Goal: Task Accomplishment & Management: Manage account settings

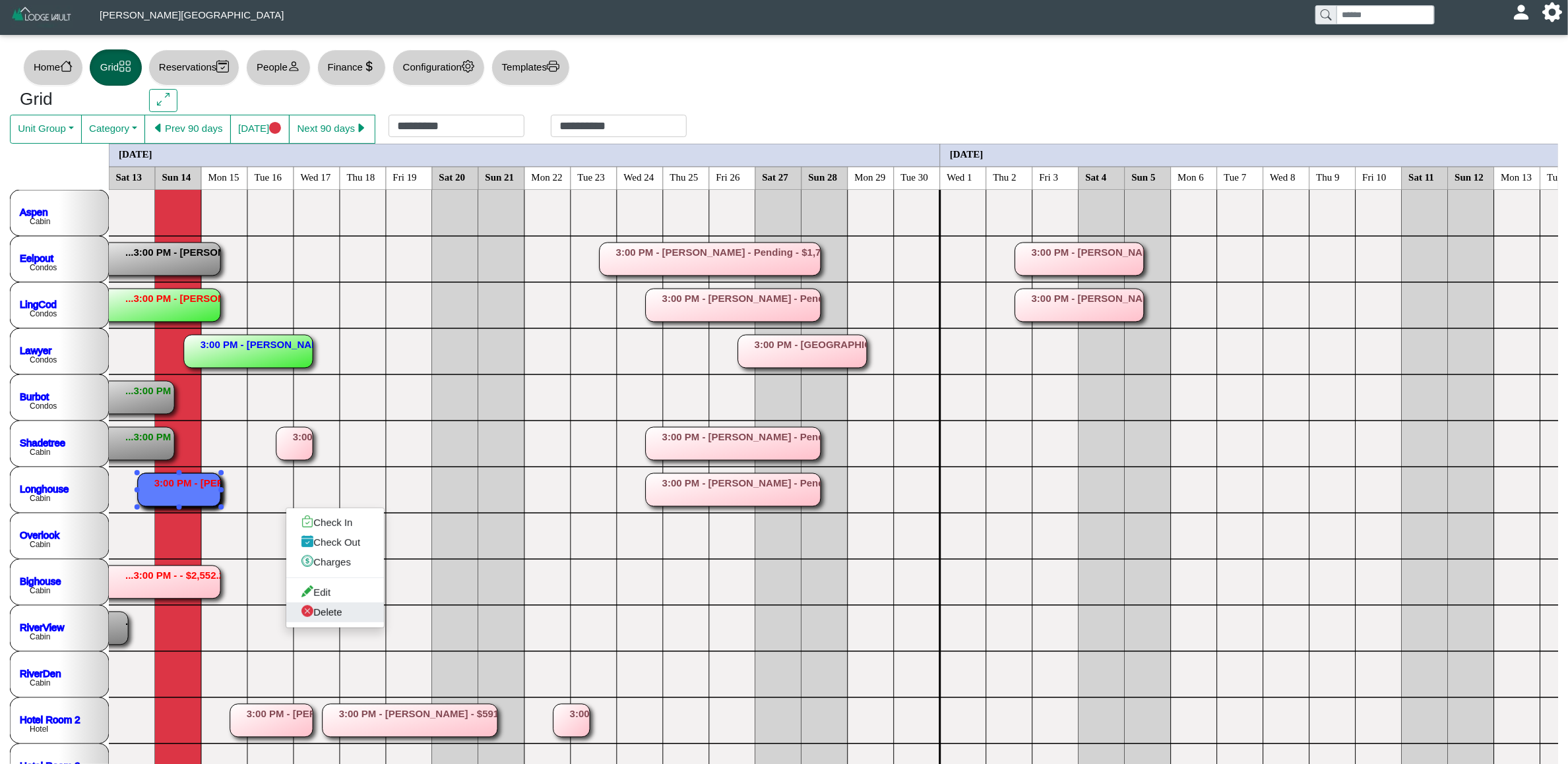
click at [323, 616] on link "Delete" at bounding box center [335, 612] width 98 height 20
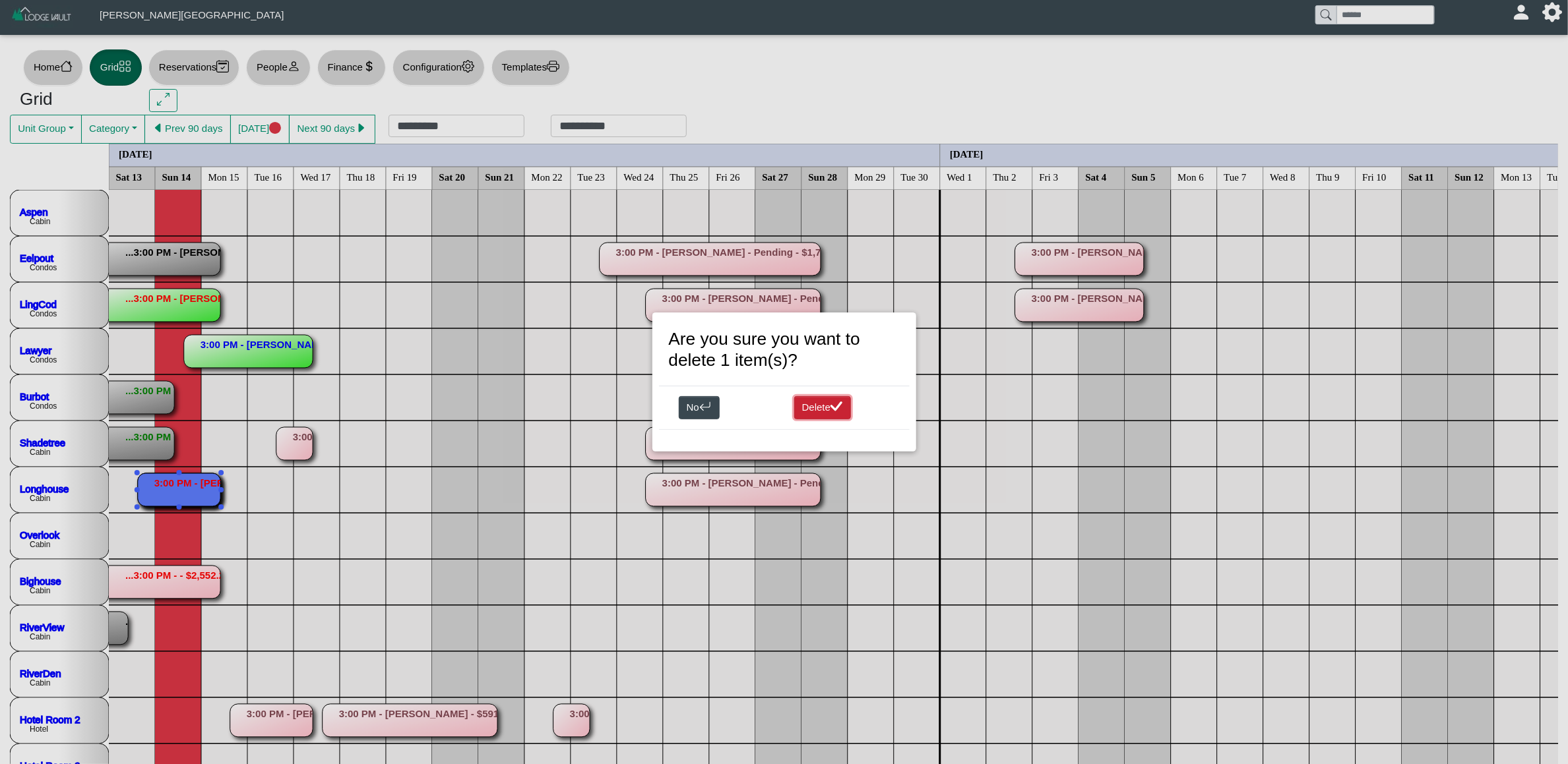
click at [826, 409] on button "Delete" at bounding box center [823, 409] width 57 height 24
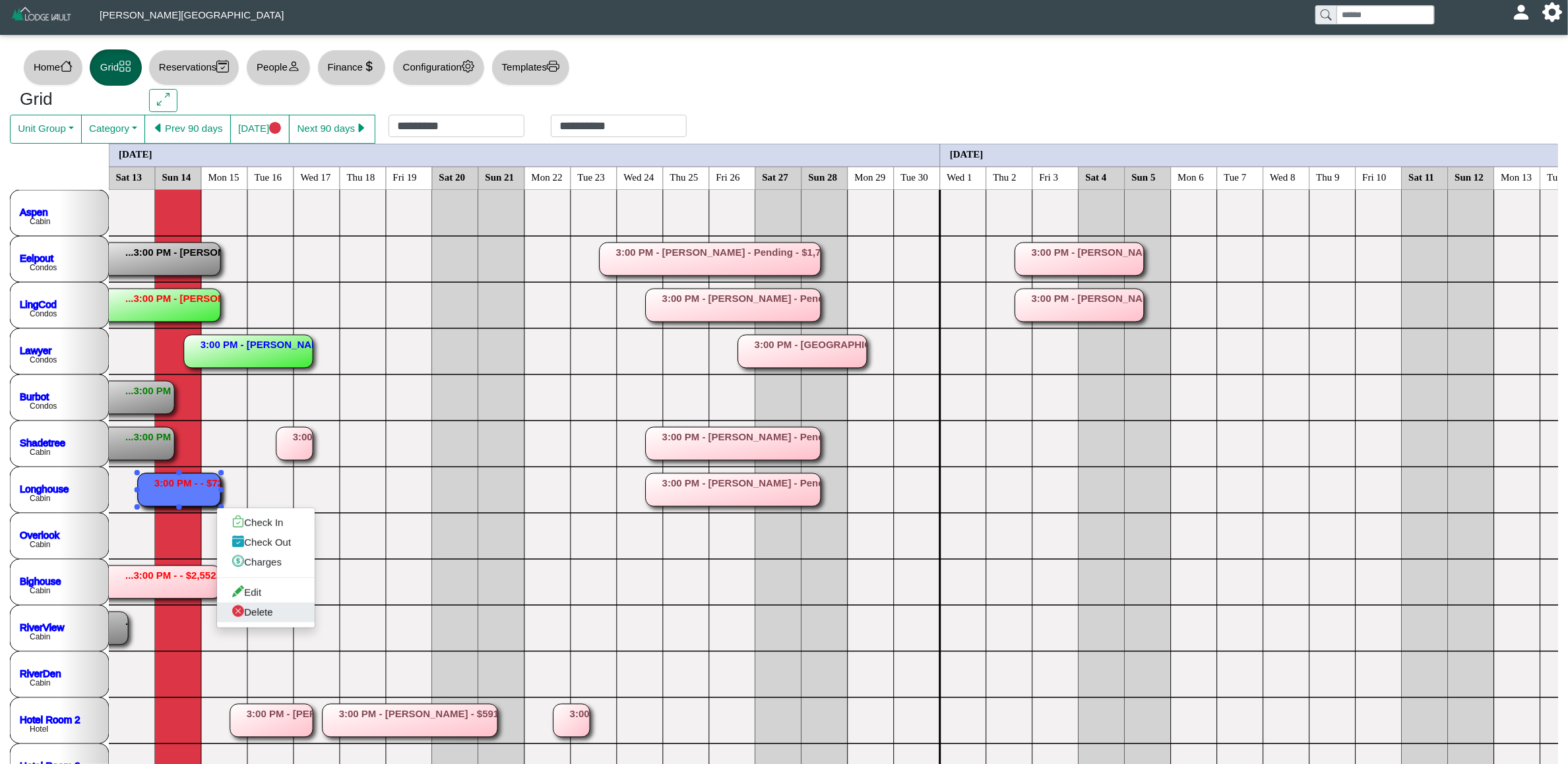
click at [248, 617] on link "Delete" at bounding box center [266, 612] width 98 height 20
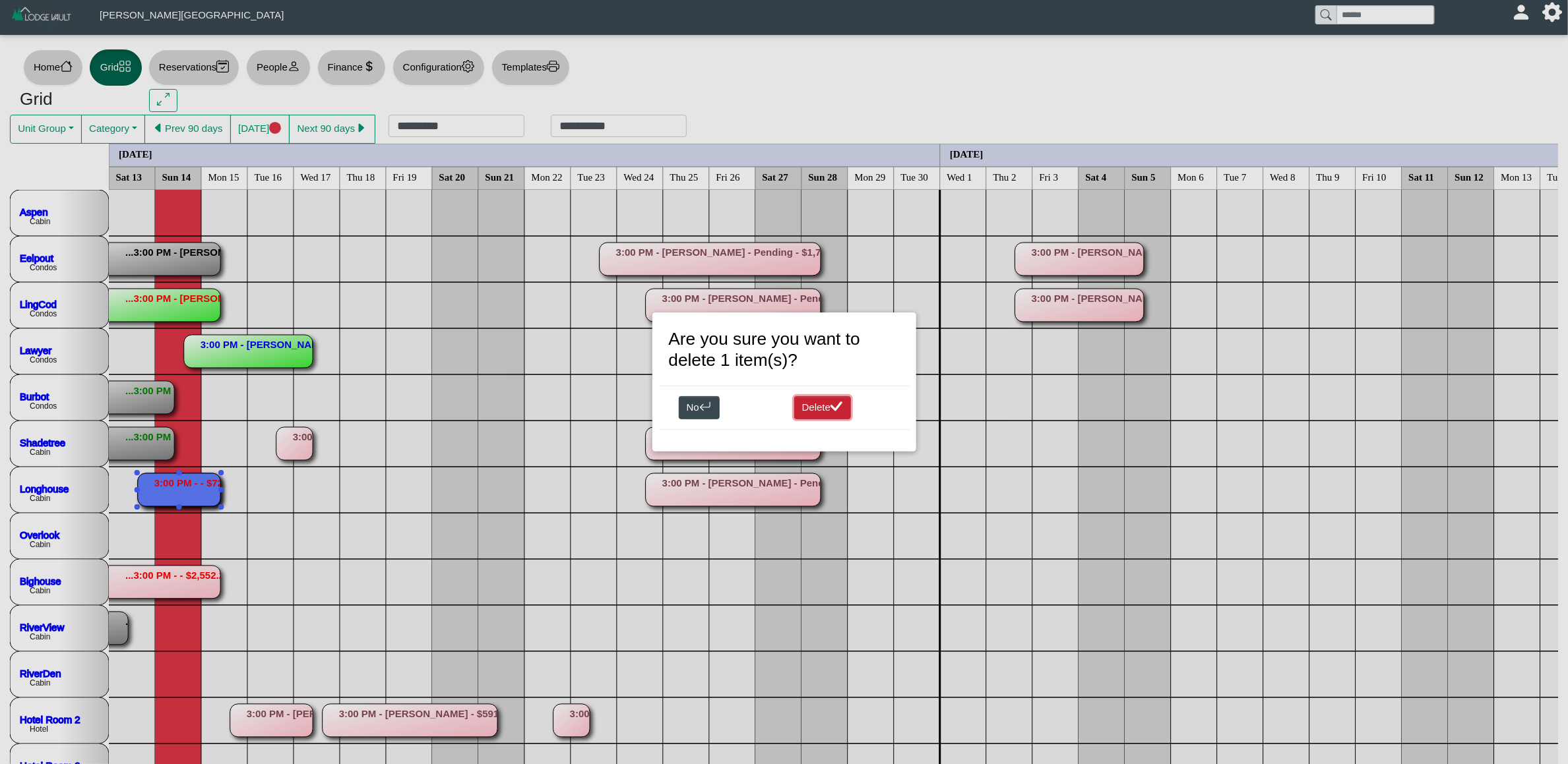
click at [829, 414] on button "Delete" at bounding box center [823, 409] width 57 height 24
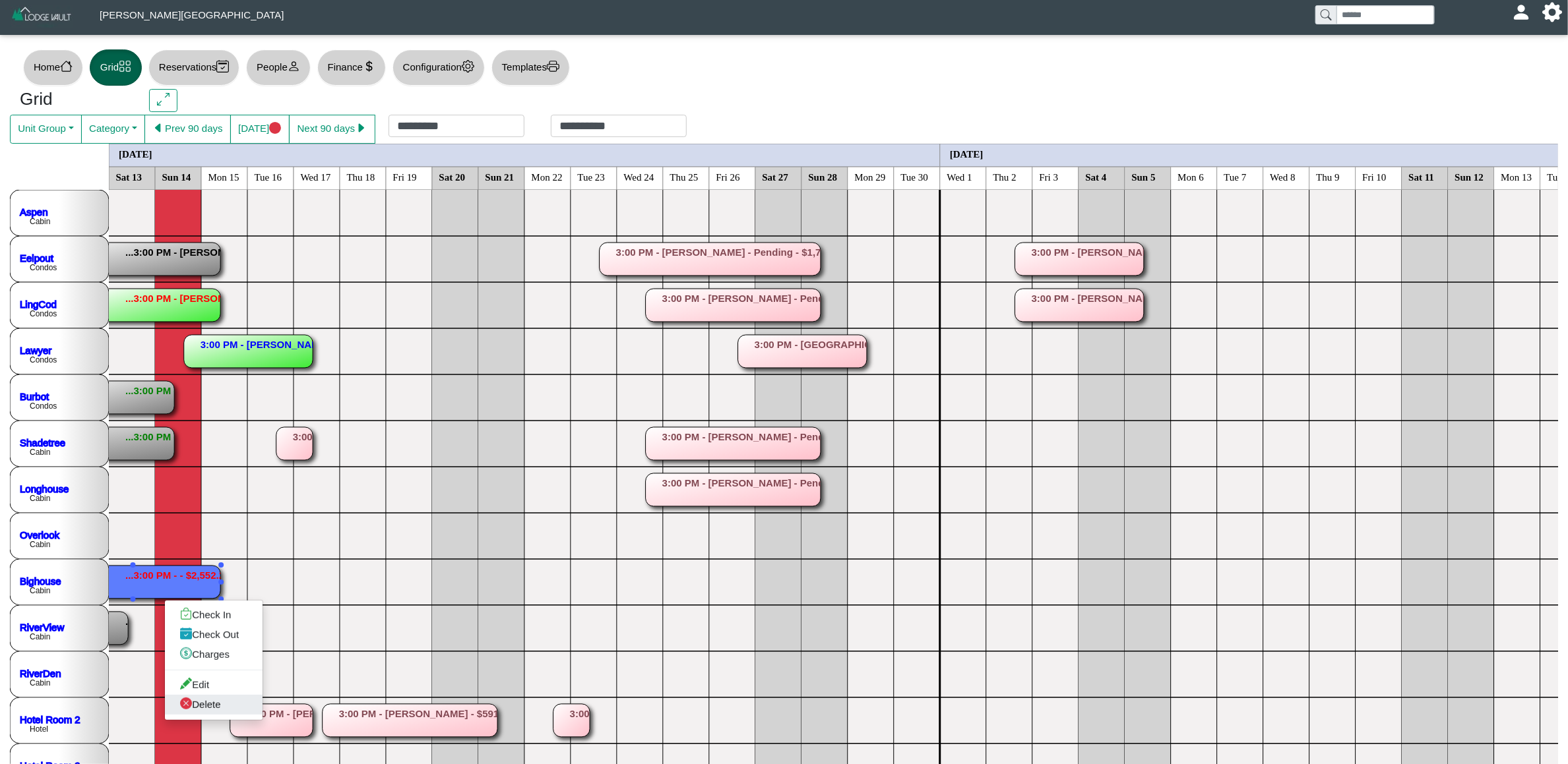
click at [228, 708] on link "Delete" at bounding box center [213, 704] width 98 height 20
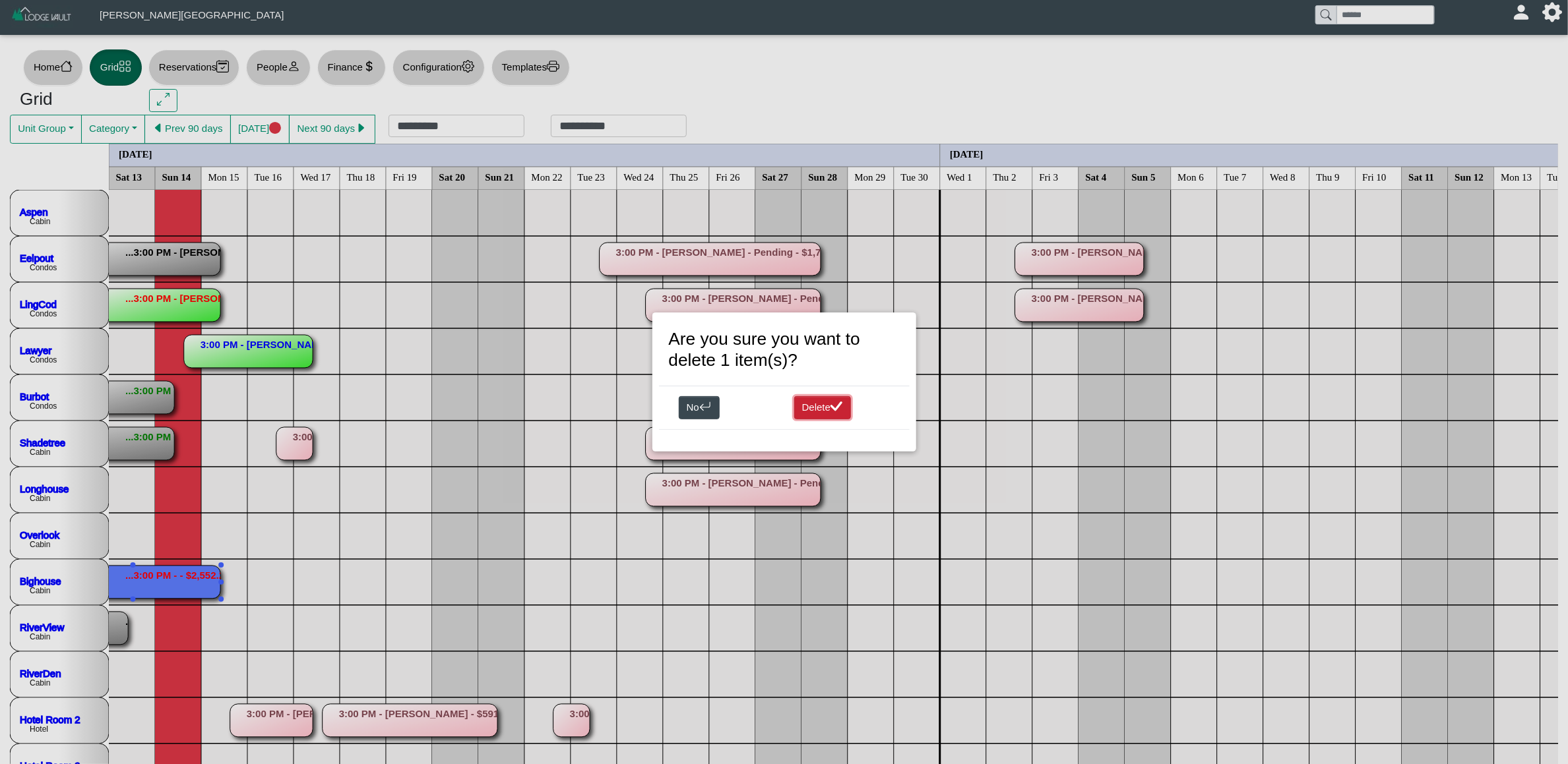
click at [819, 403] on button "Delete" at bounding box center [823, 409] width 57 height 24
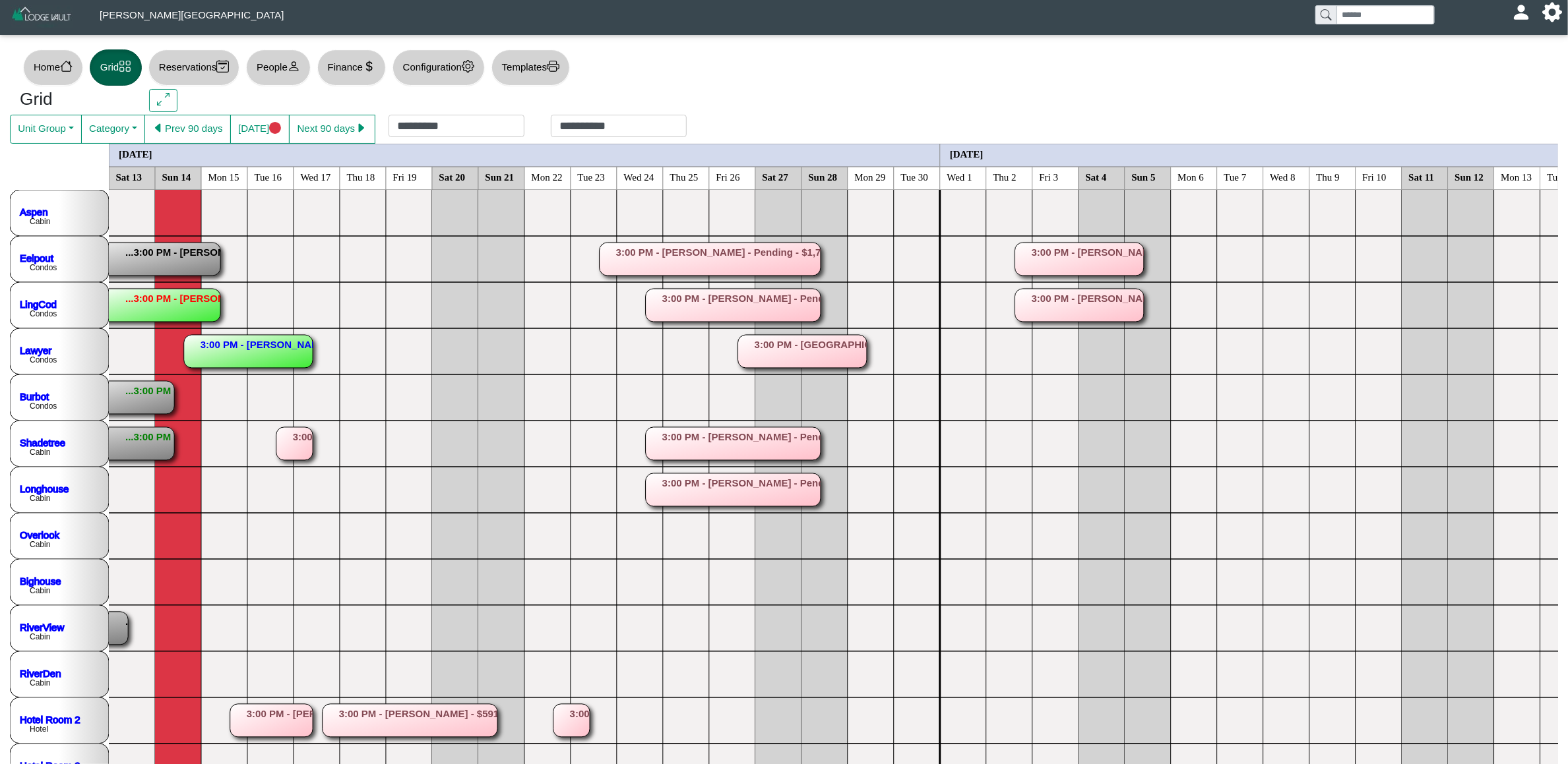
scroll to position [198, 0]
